Goal: Task Accomplishment & Management: Use online tool/utility

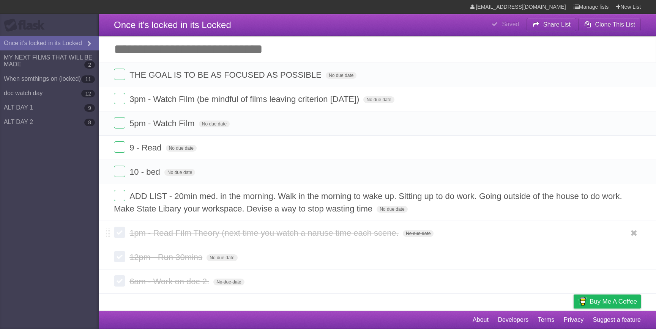
click at [116, 231] on label at bounding box center [119, 232] width 11 height 11
click at [118, 262] on label at bounding box center [119, 256] width 11 height 11
click at [118, 286] on label at bounding box center [119, 280] width 11 height 11
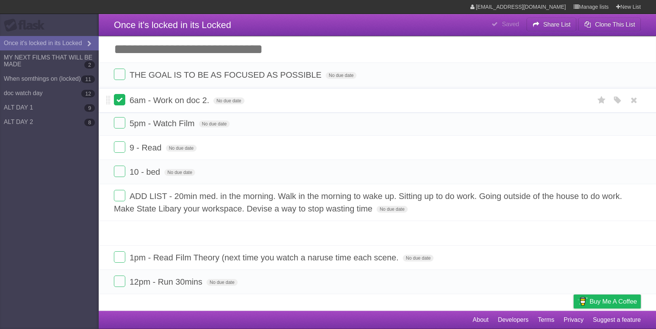
drag, startPoint x: 108, startPoint y: 288, endPoint x: 119, endPoint y: 102, distance: 185.5
click at [119, 102] on form "6am - Work on doc 2. No due date White Red Blue Green Purple Orange" at bounding box center [377, 100] width 527 height 13
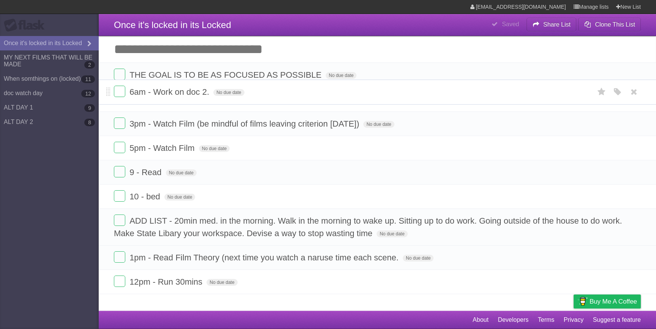
drag, startPoint x: 107, startPoint y: 235, endPoint x: 120, endPoint y: 91, distance: 144.8
click at [120, 91] on form "6am - Work on doc 2. No due date White Red Blue Green Purple Orange" at bounding box center [377, 92] width 527 height 13
click at [105, 283] on li "12pm - Run 30mins No due date White Red Blue Green Purple Orange" at bounding box center [377, 281] width 557 height 25
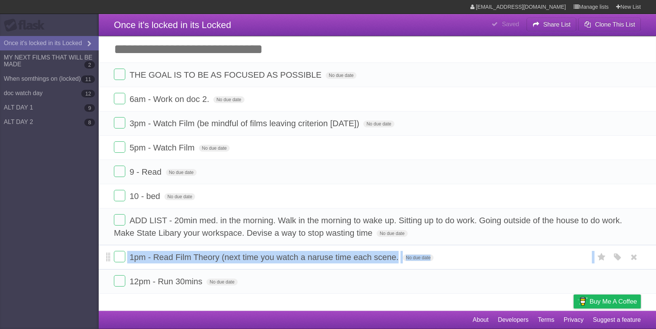
drag, startPoint x: 106, startPoint y: 283, endPoint x: 107, endPoint y: 259, distance: 23.5
click at [107, 259] on ul "THE GOAL IS TO BE AS FOCUSED AS POSSIBLE No due date White Red Blue Green Purpl…" at bounding box center [377, 178] width 557 height 231
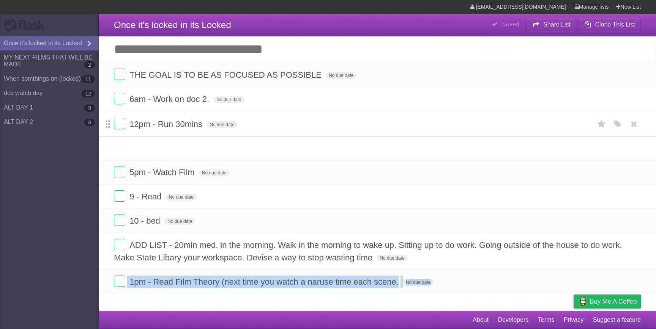
drag, startPoint x: 109, startPoint y: 288, endPoint x: 108, endPoint y: 127, distance: 161.2
click at [108, 127] on span at bounding box center [108, 124] width 4 height 9
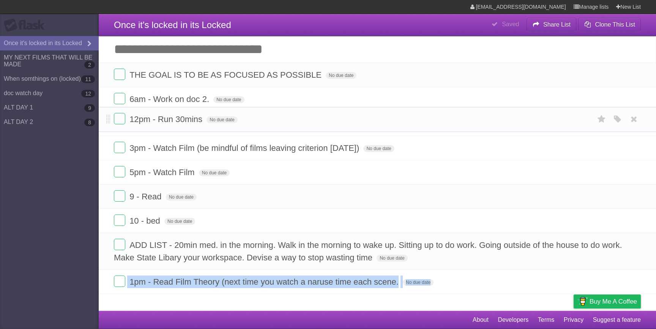
drag, startPoint x: 108, startPoint y: 150, endPoint x: 112, endPoint y: 119, distance: 30.9
click at [112, 119] on li "12pm - Run 30mins No due date White Red Blue Green Purple Orange" at bounding box center [377, 119] width 557 height 25
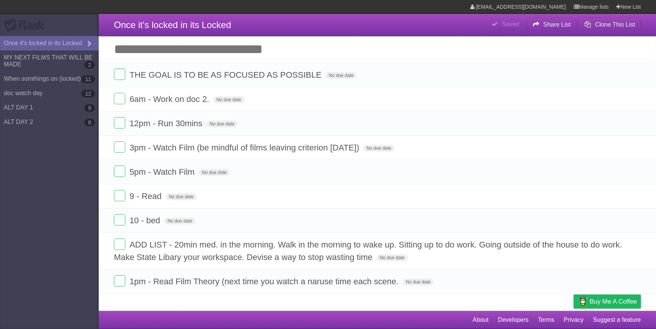
click at [83, 285] on aside "Flask Once it's locked in its Locked MY NEXT FILMS THAT WILL BE MADE 2 When som…" at bounding box center [49, 164] width 99 height 329
click at [104, 286] on li "1pm - Read Film Theory (next time you watch a naruse time each scene. No due da…" at bounding box center [377, 281] width 557 height 25
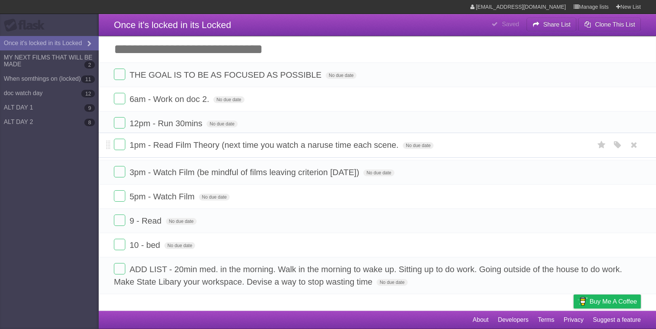
drag, startPoint x: 108, startPoint y: 285, endPoint x: 141, endPoint y: 145, distance: 144.3
click at [141, 145] on form "1pm - Read Film Theory (next time you watch a naruse time each scene. No due da…" at bounding box center [377, 145] width 527 height 13
